Goal: Task Accomplishment & Management: Manage account settings

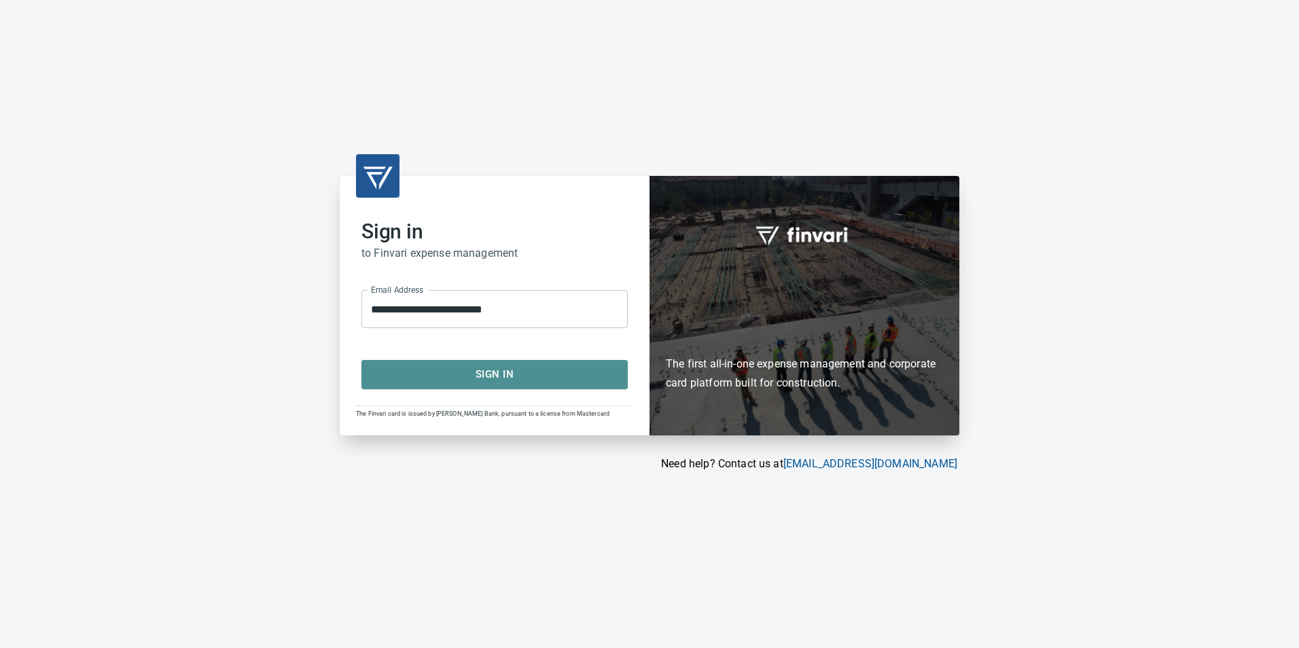
click at [470, 380] on span "Sign In" at bounding box center [494, 375] width 236 height 18
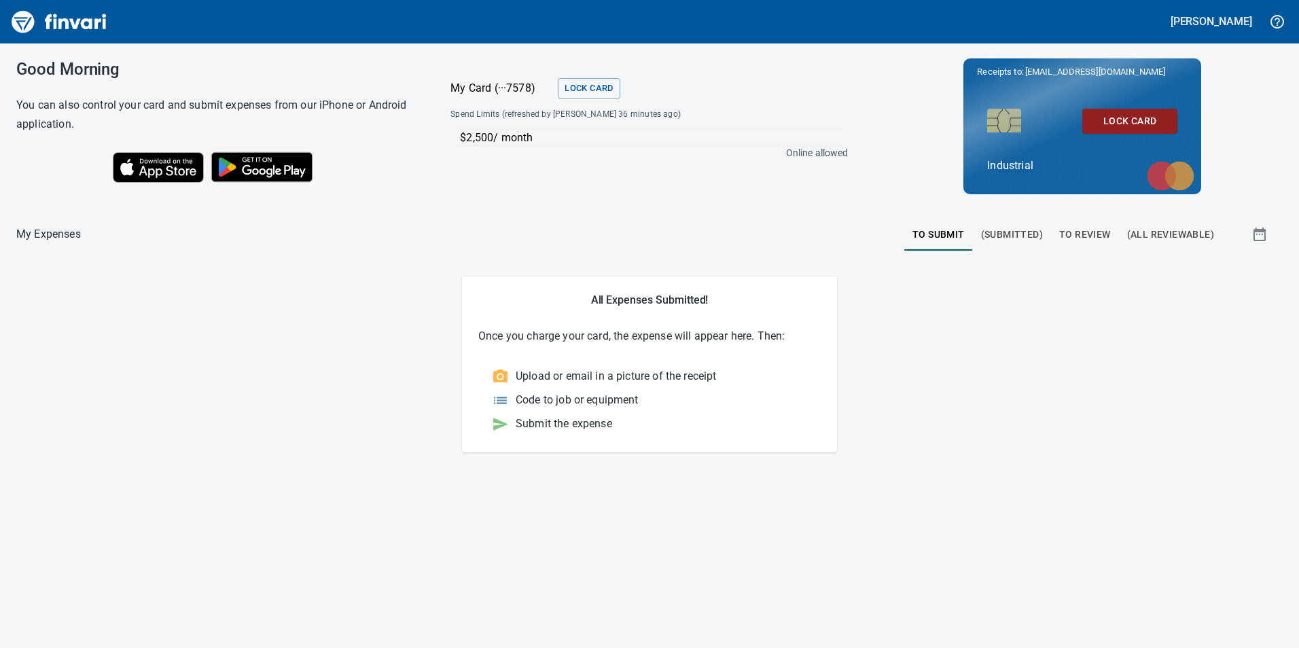
click at [1091, 232] on span "To Review" at bounding box center [1085, 234] width 52 height 17
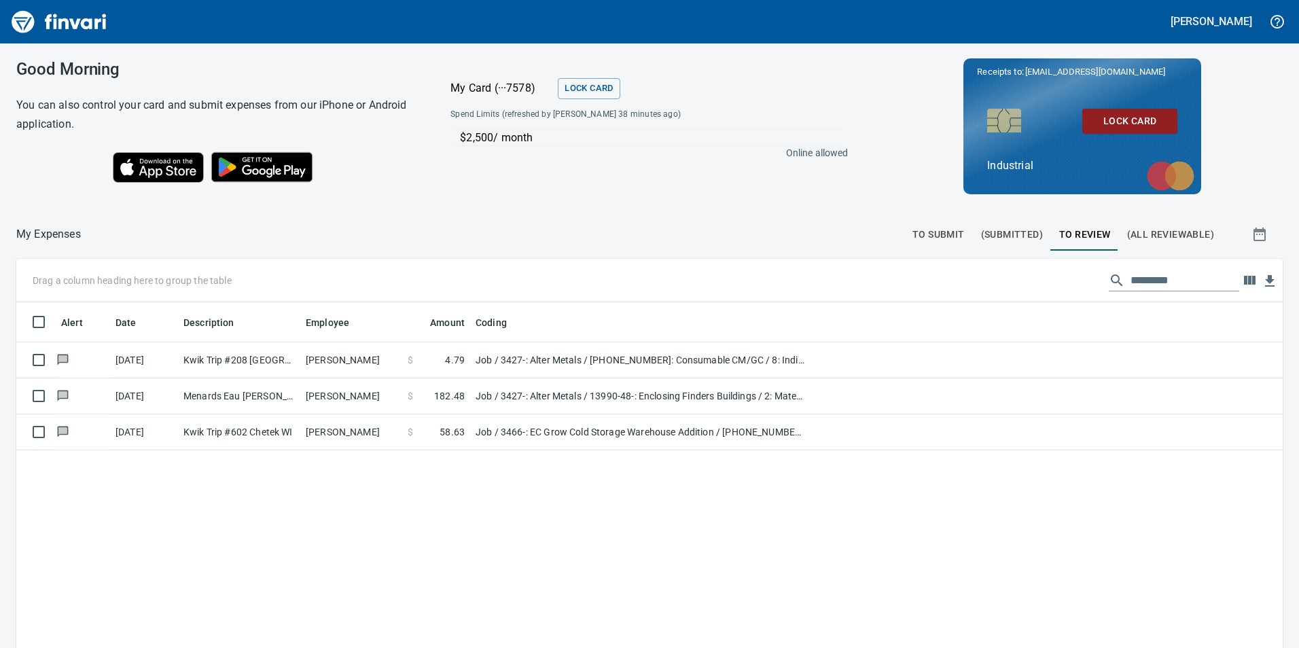
scroll to position [489, 1246]
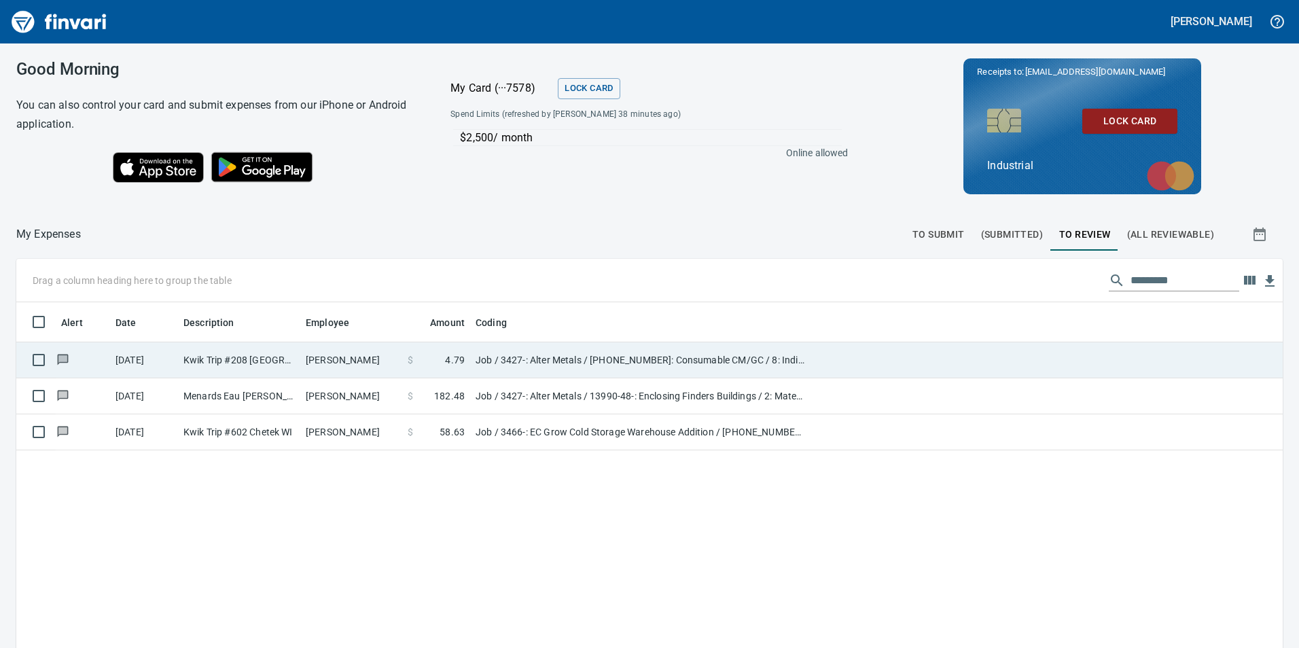
click at [241, 372] on td "Kwik Trip #208 [GEOGRAPHIC_DATA] [GEOGRAPHIC_DATA]" at bounding box center [239, 360] width 122 height 36
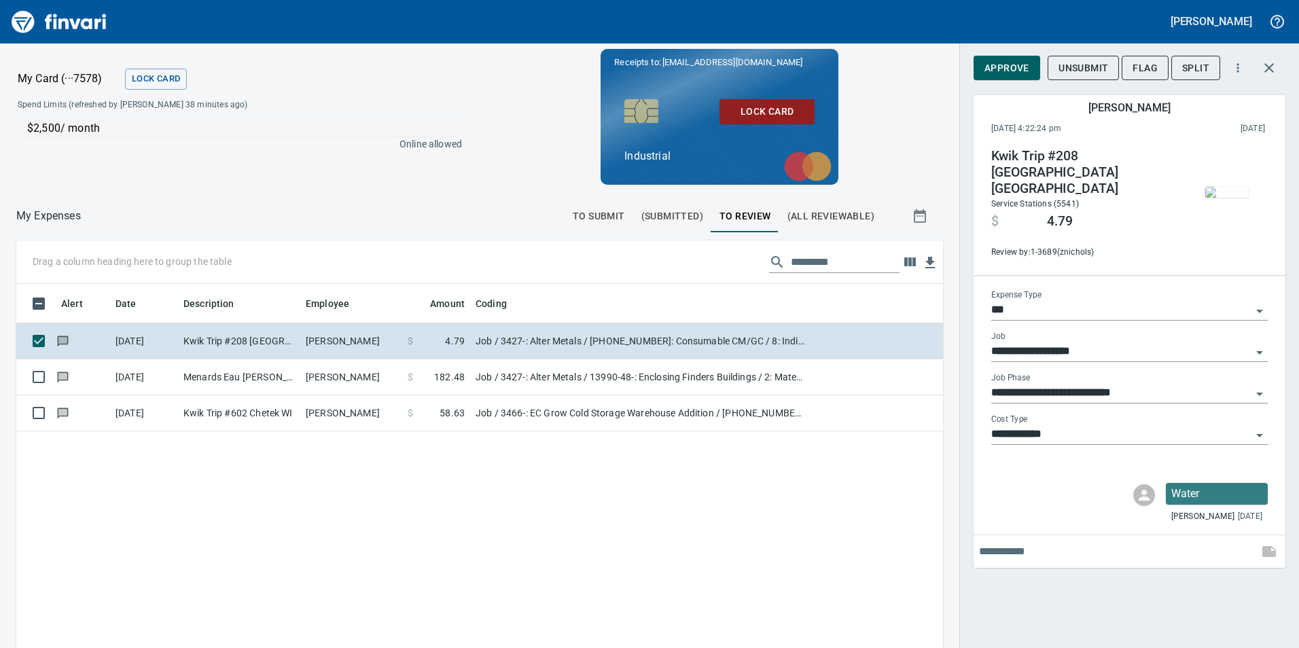
scroll to position [489, 907]
click at [1037, 41] on div "[PERSON_NAME]" at bounding box center [649, 21] width 1299 height 43
click at [1007, 65] on span "Approve" at bounding box center [1007, 68] width 45 height 17
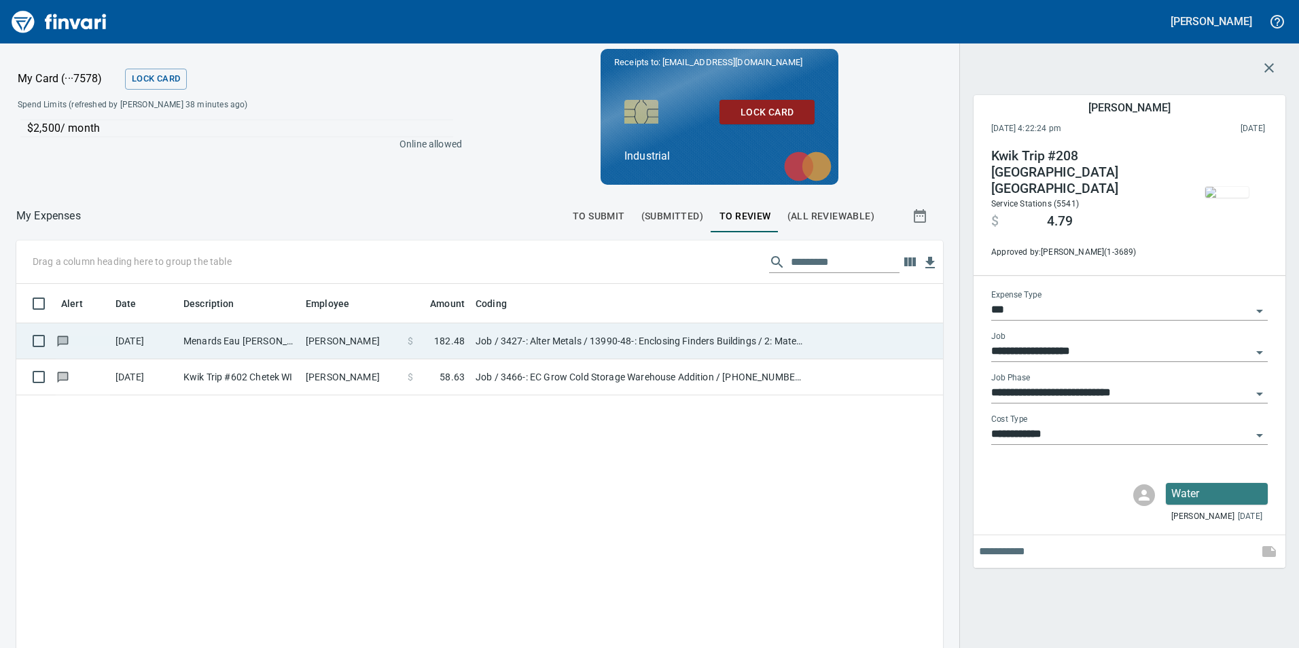
click at [379, 336] on td "Guy Haseltine" at bounding box center [351, 341] width 102 height 36
type input "**********"
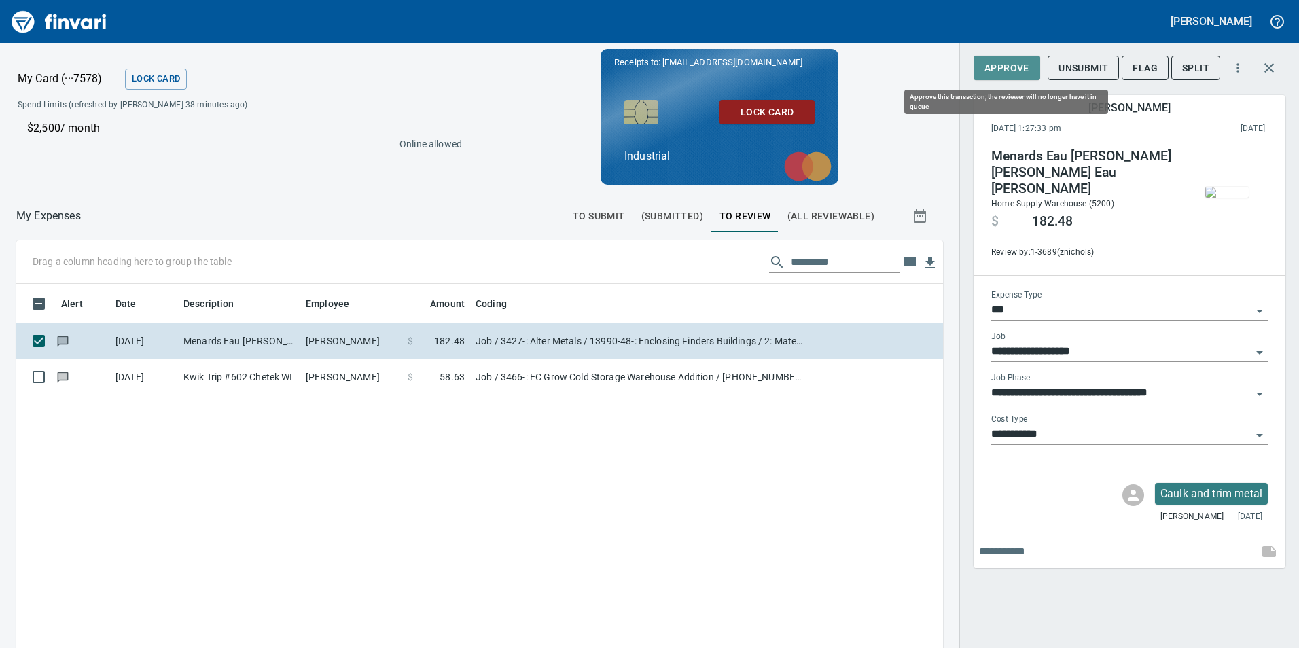
click at [1007, 72] on span "Approve" at bounding box center [1007, 68] width 45 height 17
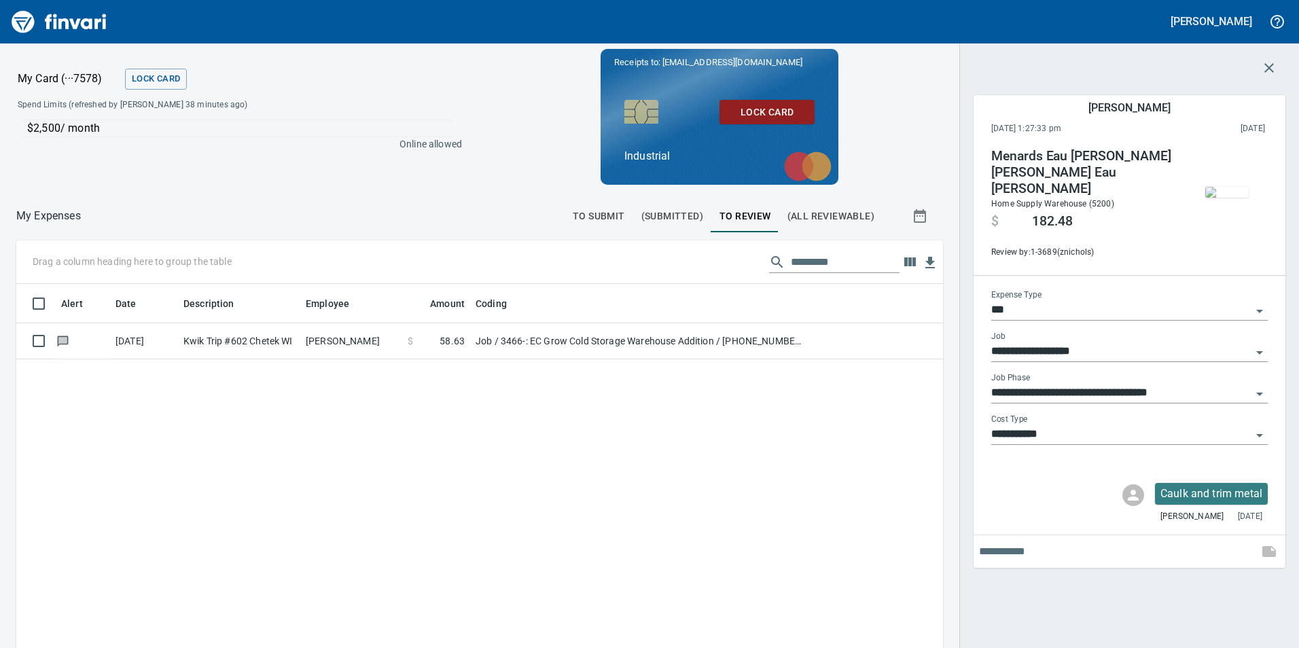
scroll to position [489, 907]
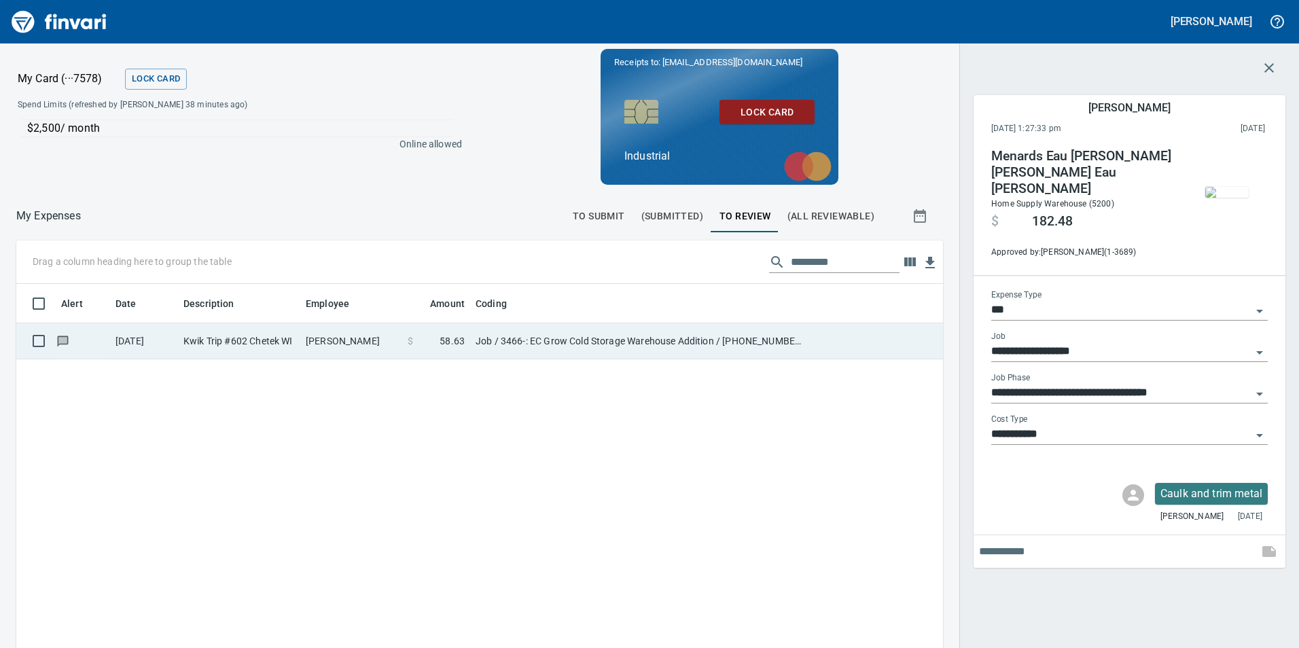
click at [383, 346] on td "Brandon Graves" at bounding box center [351, 341] width 102 height 36
type input "**********"
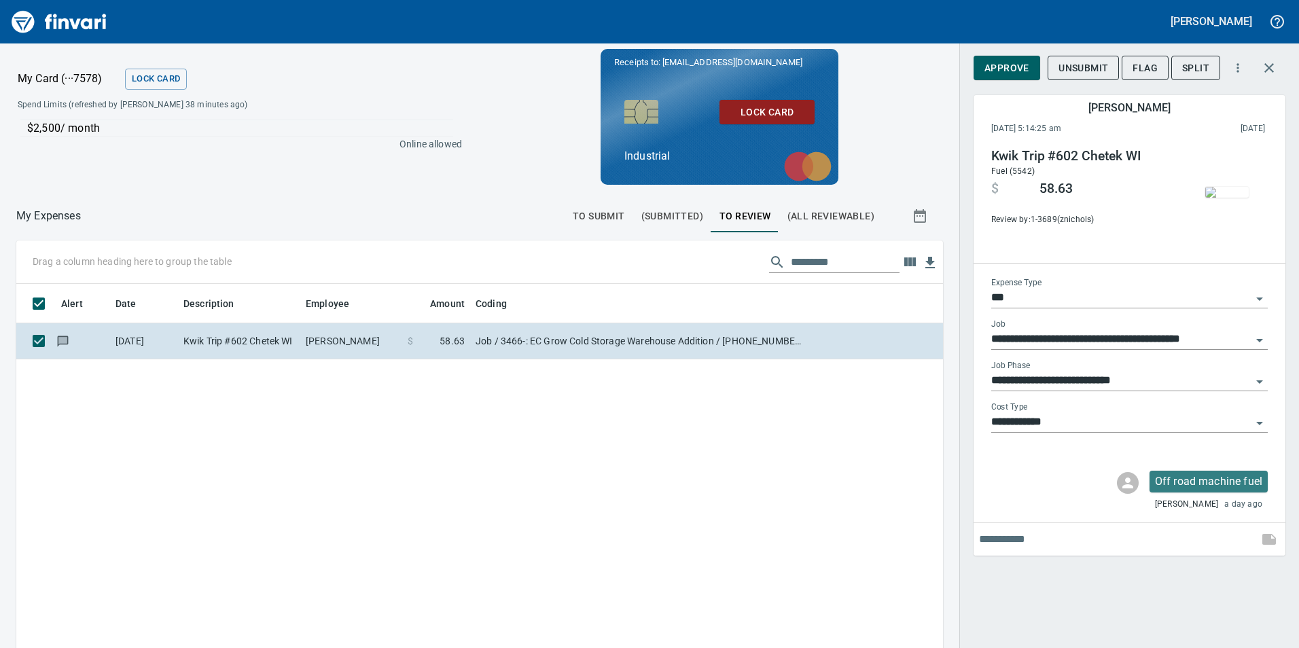
scroll to position [489, 907]
click at [1008, 73] on span "Approve" at bounding box center [1007, 68] width 45 height 17
